Goal: Task Accomplishment & Management: Use online tool/utility

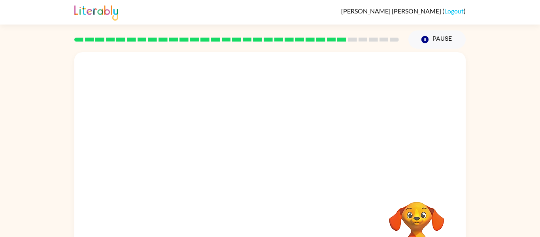
click at [140, 33] on div at bounding box center [237, 40] width 334 height 28
click at [256, 182] on button "button" at bounding box center [270, 169] width 51 height 29
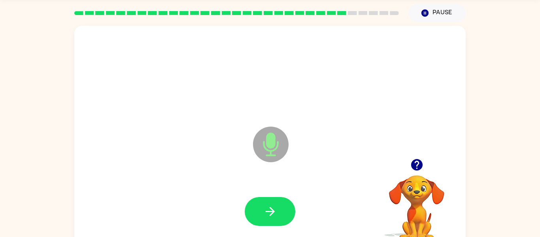
scroll to position [32, 0]
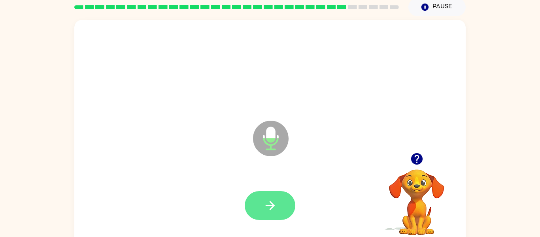
click at [270, 208] on icon "button" at bounding box center [270, 206] width 14 height 14
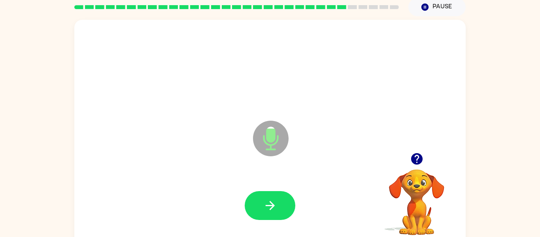
click at [421, 162] on icon "button" at bounding box center [416, 158] width 11 height 11
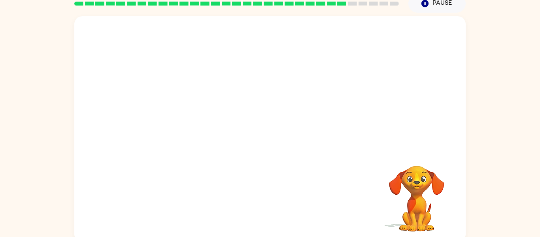
scroll to position [41, 0]
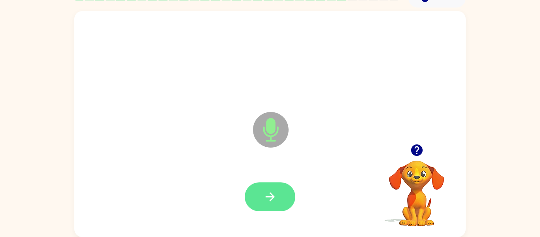
click at [261, 196] on button "button" at bounding box center [270, 196] width 51 height 29
click at [403, 155] on div at bounding box center [416, 150] width 79 height 20
click at [410, 153] on icon "button" at bounding box center [417, 150] width 14 height 14
click at [267, 198] on icon "button" at bounding box center [270, 197] width 14 height 14
click at [255, 195] on button "button" at bounding box center [270, 196] width 51 height 29
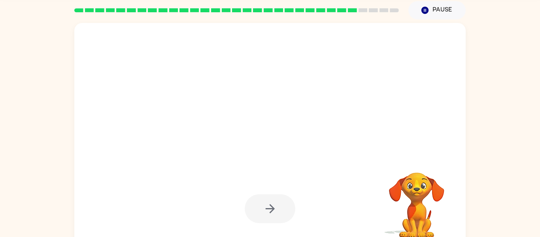
scroll to position [31, 0]
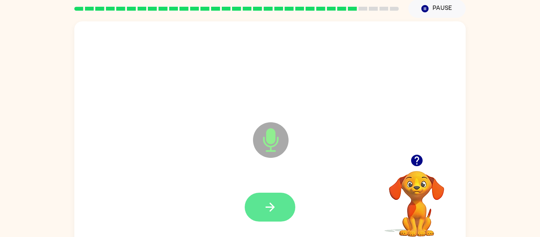
click at [264, 210] on icon "button" at bounding box center [270, 207] width 14 height 14
click at [269, 212] on icon "button" at bounding box center [270, 207] width 14 height 14
click at [267, 205] on icon "button" at bounding box center [270, 207] width 14 height 14
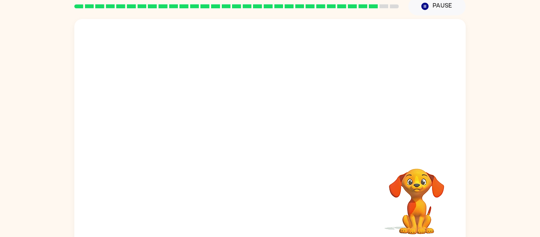
scroll to position [33, 0]
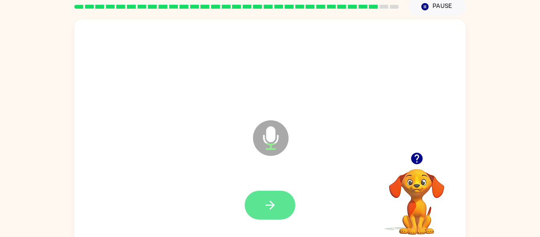
click at [259, 197] on button "button" at bounding box center [270, 205] width 51 height 29
click at [260, 202] on button "button" at bounding box center [270, 205] width 51 height 29
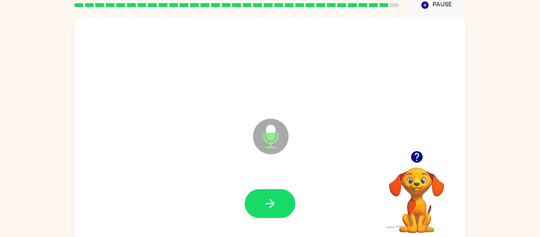
scroll to position [35, 0]
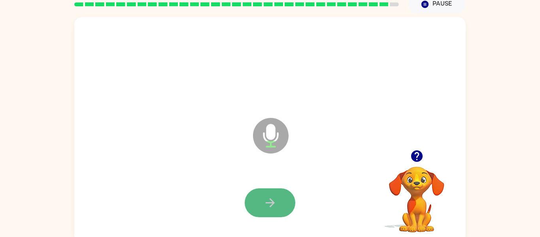
click at [260, 199] on button "button" at bounding box center [270, 202] width 51 height 29
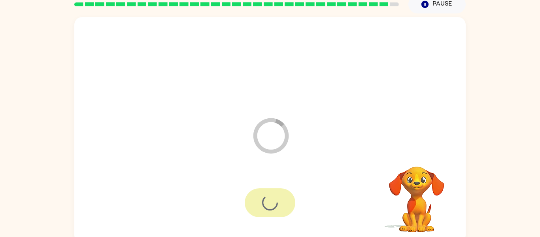
scroll to position [27, 0]
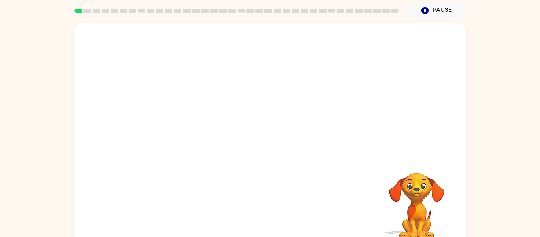
scroll to position [30, 0]
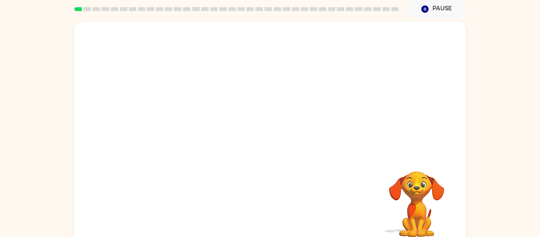
click at [131, 33] on div at bounding box center [269, 88] width 391 height 133
click at [261, 144] on button "button" at bounding box center [270, 138] width 51 height 29
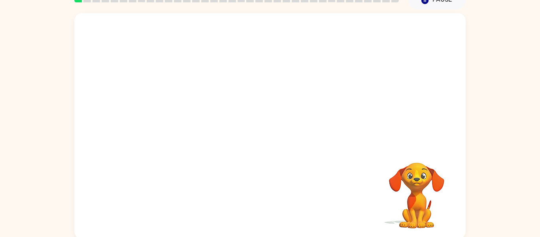
scroll to position [41, 0]
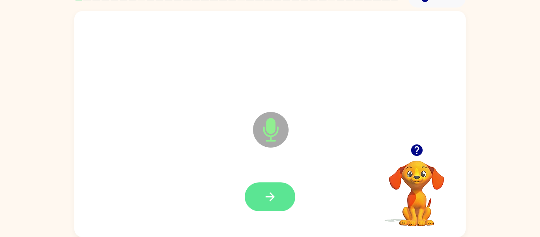
click at [276, 194] on icon "button" at bounding box center [270, 197] width 14 height 14
click at [265, 193] on icon "button" at bounding box center [270, 197] width 14 height 14
click at [274, 199] on icon "button" at bounding box center [270, 197] width 14 height 14
click at [263, 198] on icon "button" at bounding box center [270, 197] width 14 height 14
click at [264, 194] on icon "button" at bounding box center [270, 197] width 14 height 14
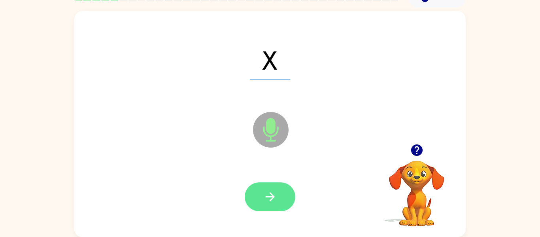
click at [265, 200] on icon "button" at bounding box center [270, 197] width 14 height 14
click at [262, 195] on button "button" at bounding box center [270, 196] width 51 height 29
click at [264, 197] on icon "button" at bounding box center [270, 197] width 14 height 14
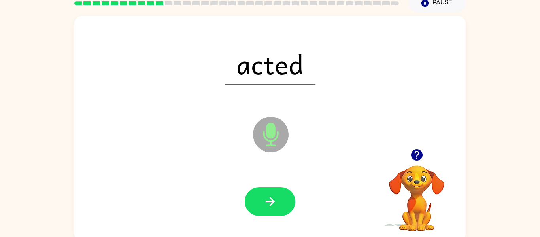
scroll to position [35, 0]
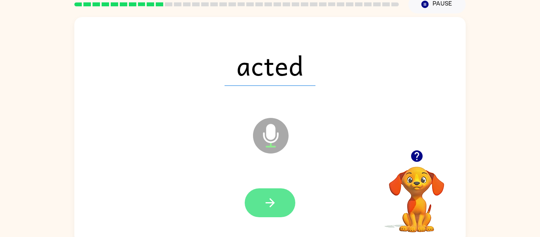
click at [261, 201] on button "button" at bounding box center [270, 202] width 51 height 29
click at [257, 200] on button "button" at bounding box center [270, 202] width 51 height 29
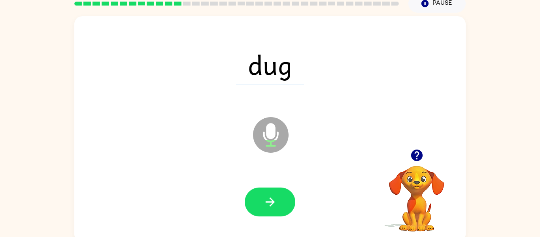
scroll to position [36, 0]
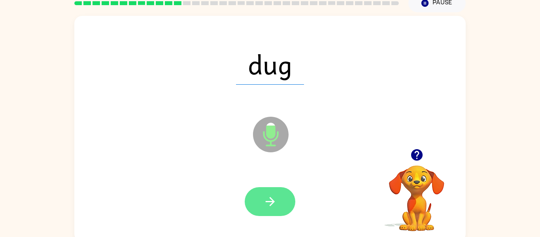
click at [264, 194] on button "button" at bounding box center [270, 201] width 51 height 29
click at [266, 206] on icon "button" at bounding box center [270, 202] width 14 height 14
click at [269, 209] on button "button" at bounding box center [270, 201] width 51 height 29
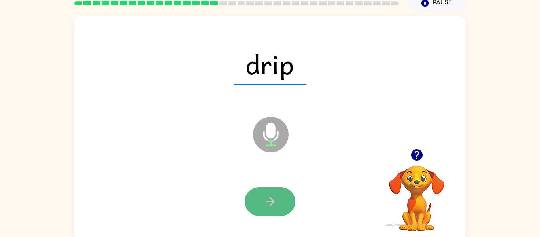
click at [259, 198] on button "button" at bounding box center [270, 201] width 51 height 29
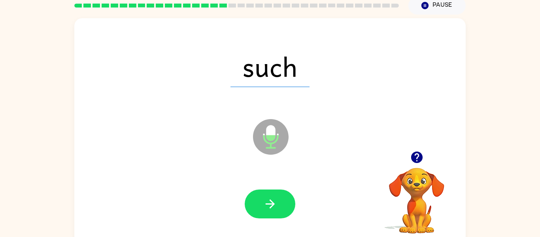
scroll to position [29, 0]
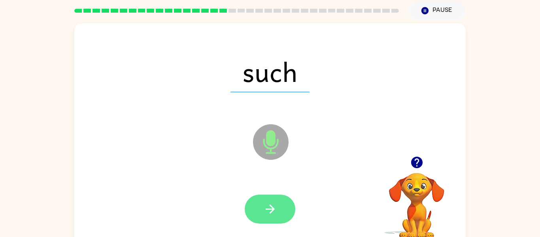
click at [273, 211] on icon "button" at bounding box center [270, 209] width 14 height 14
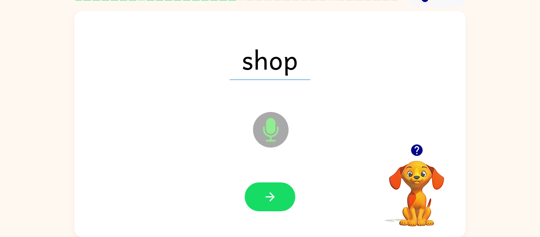
scroll to position [41, 0]
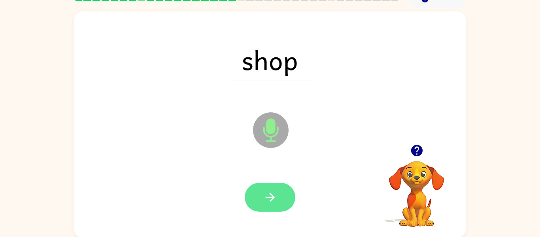
click at [256, 195] on button "button" at bounding box center [270, 197] width 51 height 29
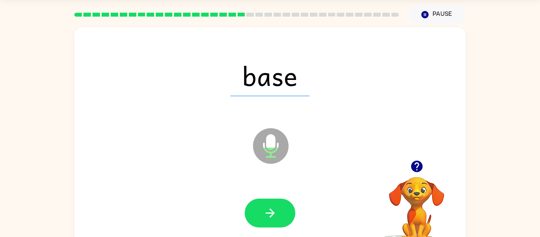
scroll to position [41, 0]
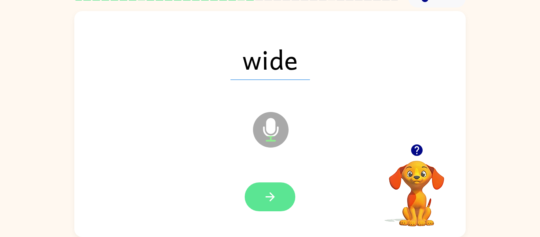
click at [264, 192] on icon "button" at bounding box center [270, 197] width 14 height 14
click at [286, 187] on button "button" at bounding box center [270, 196] width 51 height 29
click at [280, 200] on button "button" at bounding box center [270, 196] width 51 height 29
click at [258, 202] on button "button" at bounding box center [270, 196] width 51 height 29
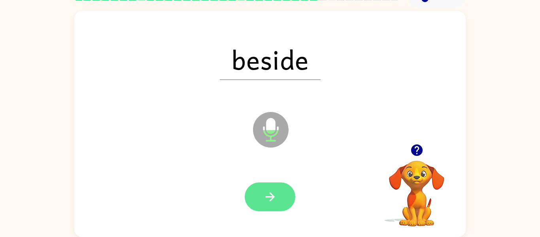
click at [275, 186] on button "button" at bounding box center [270, 196] width 51 height 29
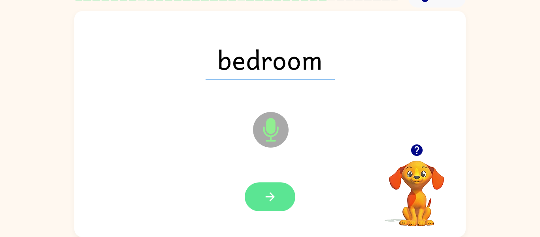
click at [279, 198] on button "button" at bounding box center [270, 196] width 51 height 29
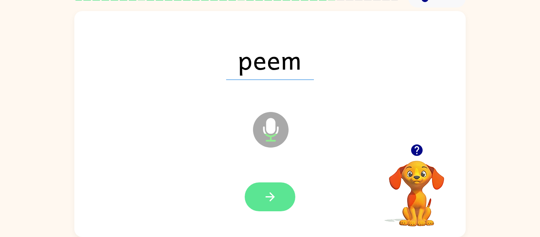
click at [270, 199] on icon "button" at bounding box center [270, 197] width 14 height 14
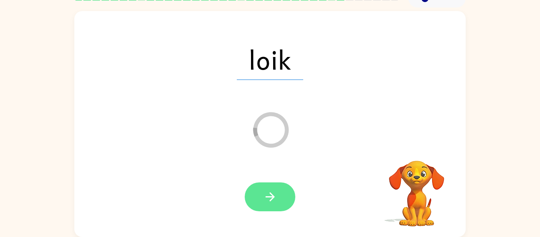
click at [275, 193] on icon "button" at bounding box center [270, 197] width 14 height 14
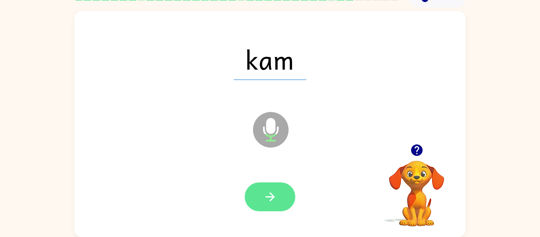
click at [286, 193] on button "button" at bounding box center [270, 196] width 51 height 29
click at [257, 193] on button "button" at bounding box center [270, 196] width 51 height 29
click at [285, 189] on button "button" at bounding box center [270, 196] width 51 height 29
click at [280, 203] on button "button" at bounding box center [270, 196] width 51 height 29
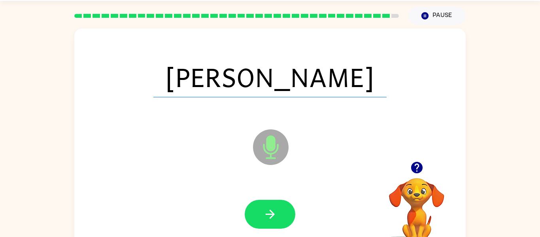
scroll to position [23, 0]
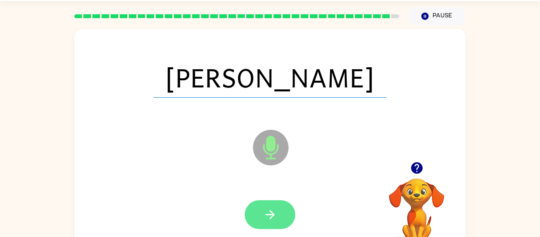
click at [267, 223] on button "button" at bounding box center [270, 214] width 51 height 29
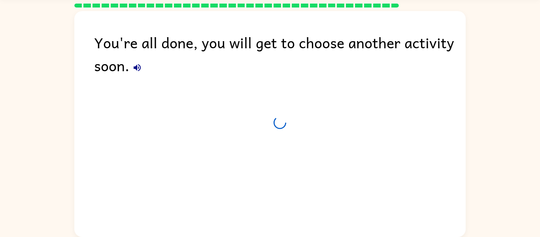
scroll to position [27, 0]
